Goal: Communication & Community: Share content

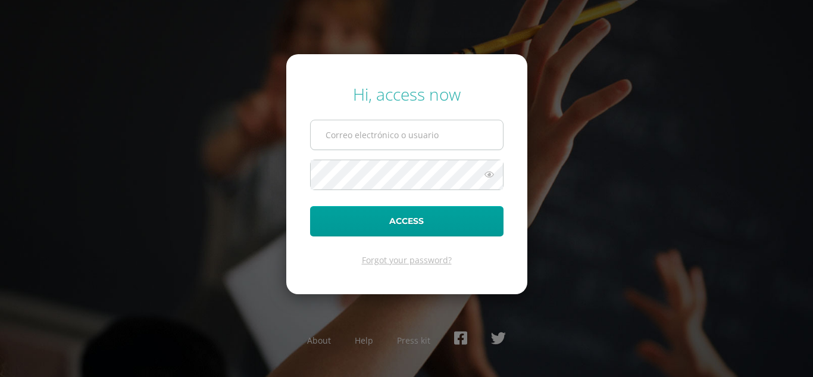
click at [420, 135] on input "text" at bounding box center [407, 134] width 192 height 29
type input "[EMAIL_ADDRESS][DOMAIN_NAME]"
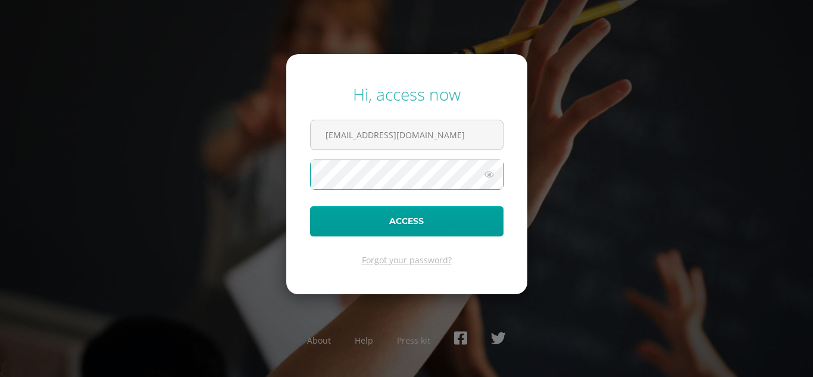
click at [310, 206] on button "Access" at bounding box center [407, 221] width 194 height 30
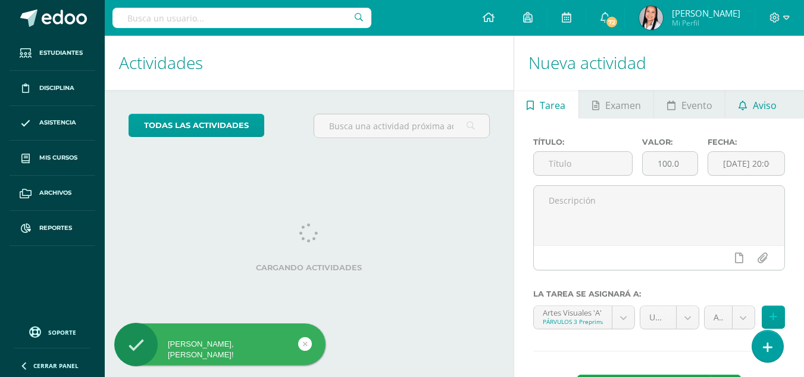
click at [763, 105] on span "Aviso" at bounding box center [765, 105] width 24 height 29
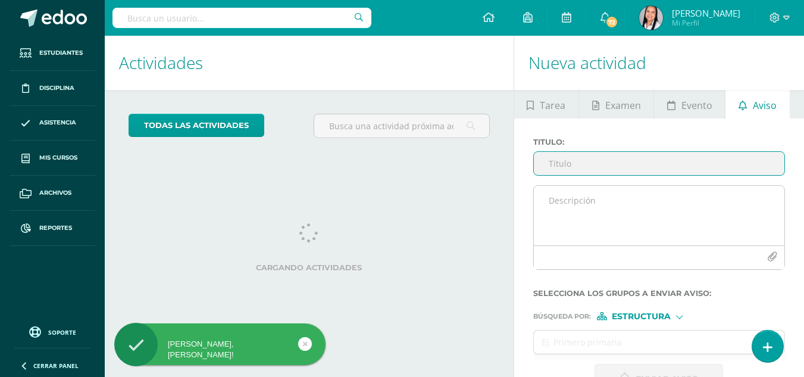
scroll to position [36, 0]
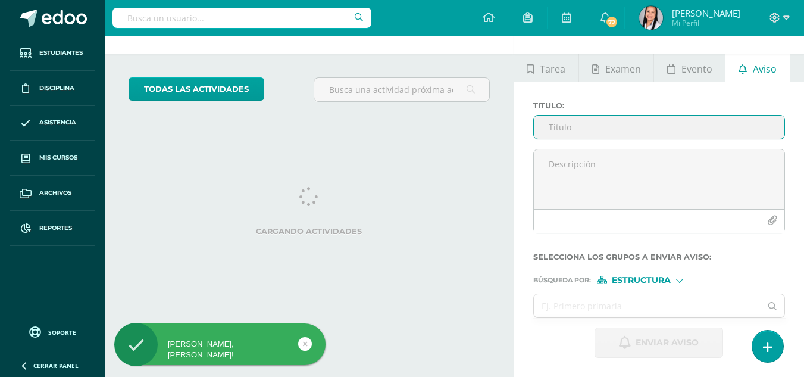
click at [566, 126] on input "Titulo :" at bounding box center [659, 127] width 251 height 23
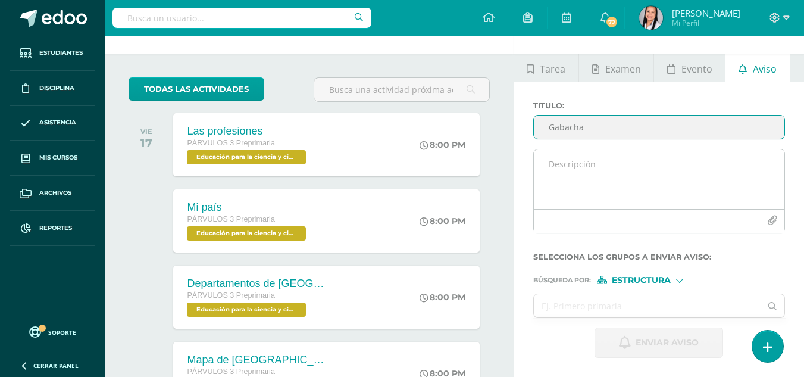
type input "Gabacha"
click at [568, 166] on textarea at bounding box center [659, 179] width 251 height 60
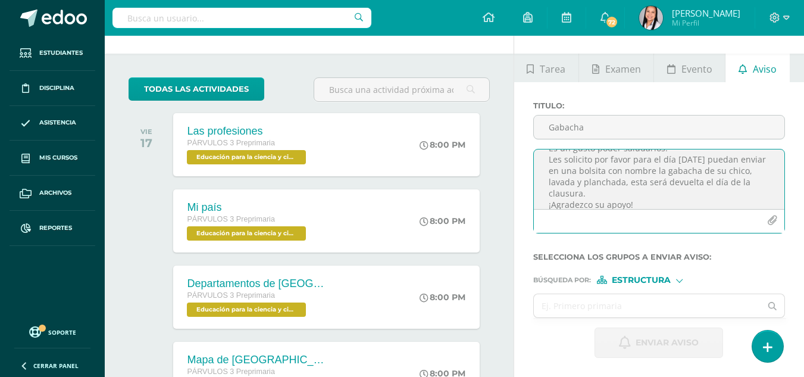
scroll to position [0, 0]
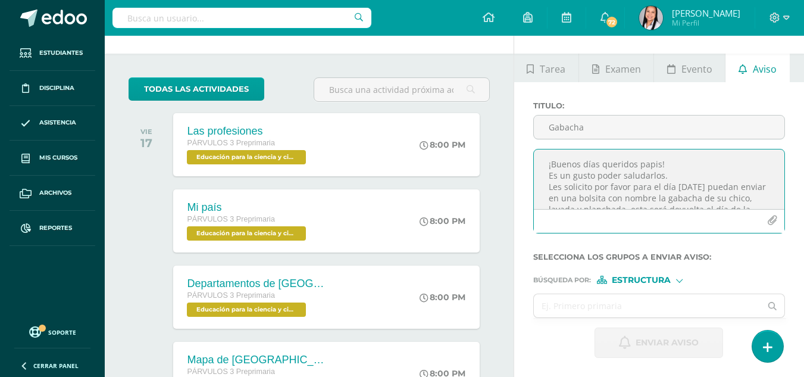
drag, startPoint x: 697, startPoint y: 189, endPoint x: 704, endPoint y: 189, distance: 7.1
click at [698, 189] on textarea "¡Buenos días queridos papis! Es un gusto poder saludarlos. Les solicito por fav…" at bounding box center [659, 179] width 251 height 60
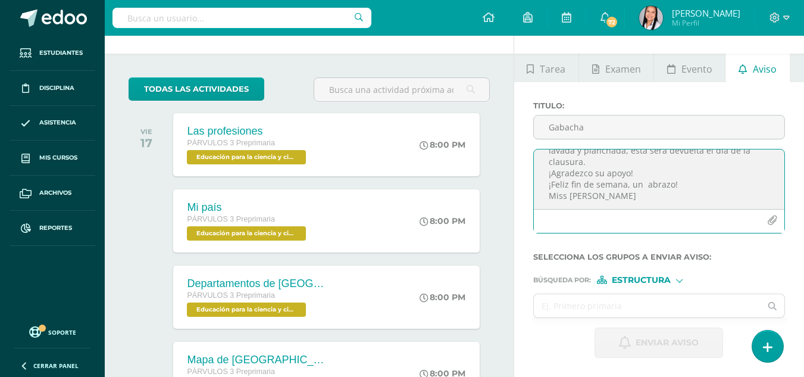
scroll to position [60, 0]
type textarea "¡Buenos días queridos papis! Es un gusto poder saludarlos. Les solicito por fav…"
click at [638, 307] on input "text" at bounding box center [647, 305] width 227 height 23
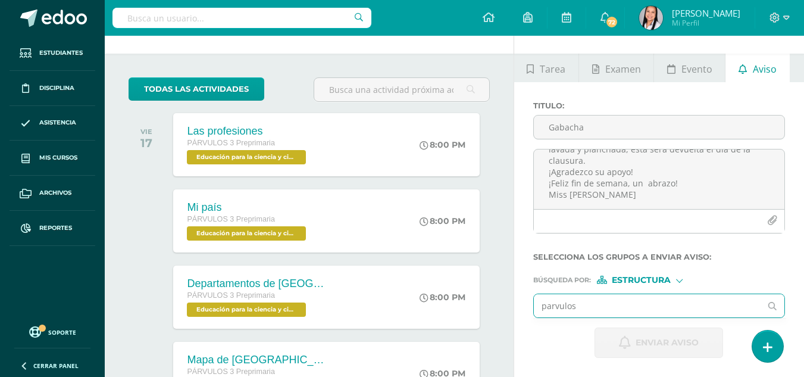
type input "parvulos"
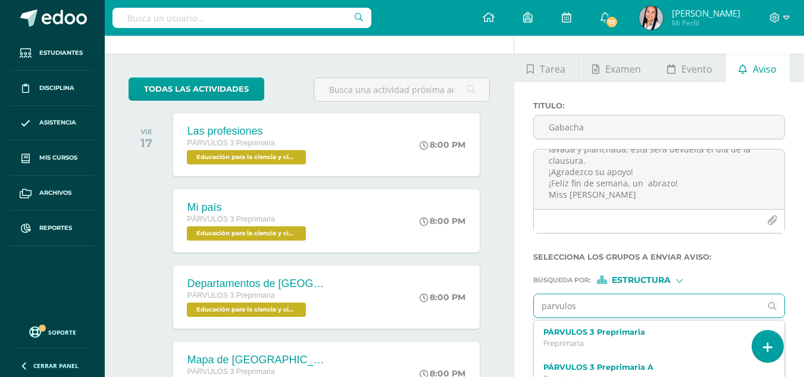
scroll to position [255, 0]
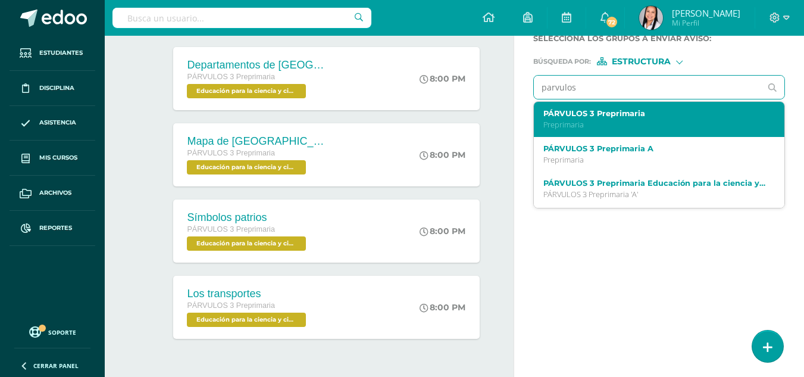
click at [606, 123] on p "Preprimaria" at bounding box center [655, 125] width 223 height 10
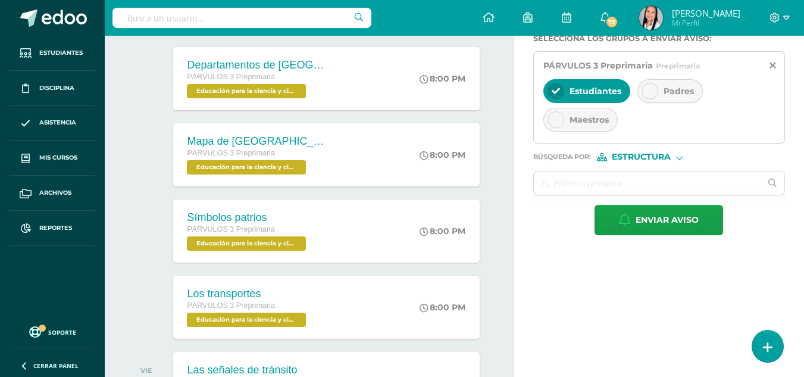
click at [654, 90] on icon at bounding box center [650, 91] width 8 height 8
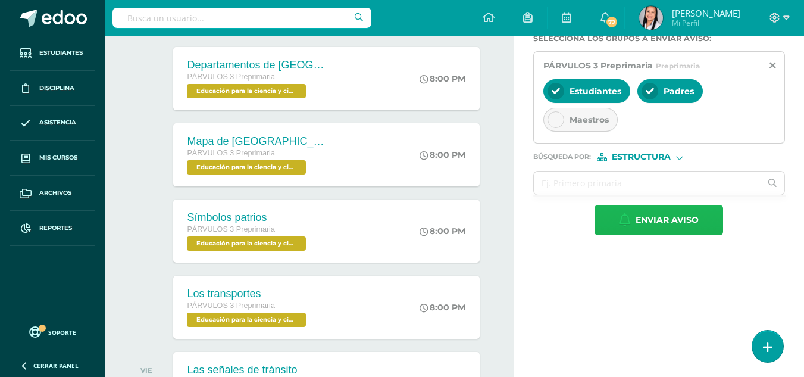
click at [648, 217] on span "Enviar aviso" at bounding box center [667, 219] width 63 height 29
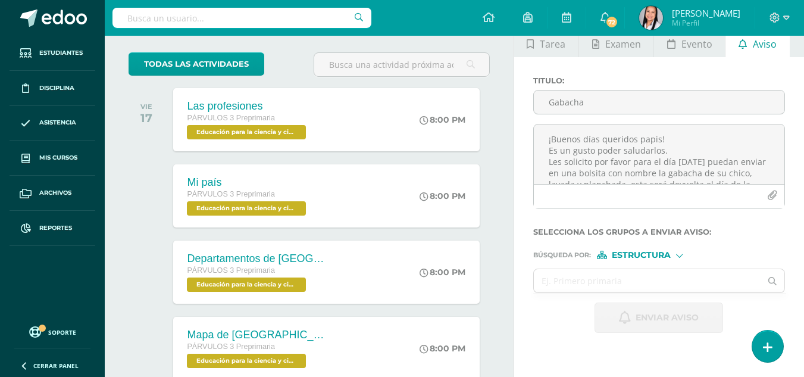
scroll to position [0, 0]
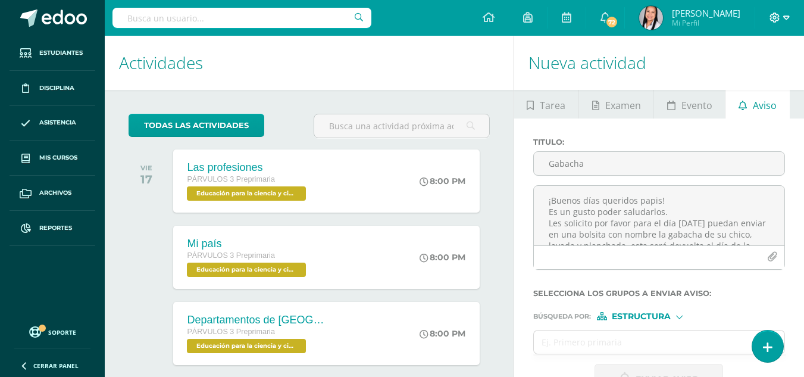
click at [785, 18] on icon at bounding box center [787, 17] width 7 height 4
click at [762, 84] on span "Cerrar sesión" at bounding box center [750, 81] width 54 height 11
